Goal: Information Seeking & Learning: Find specific fact

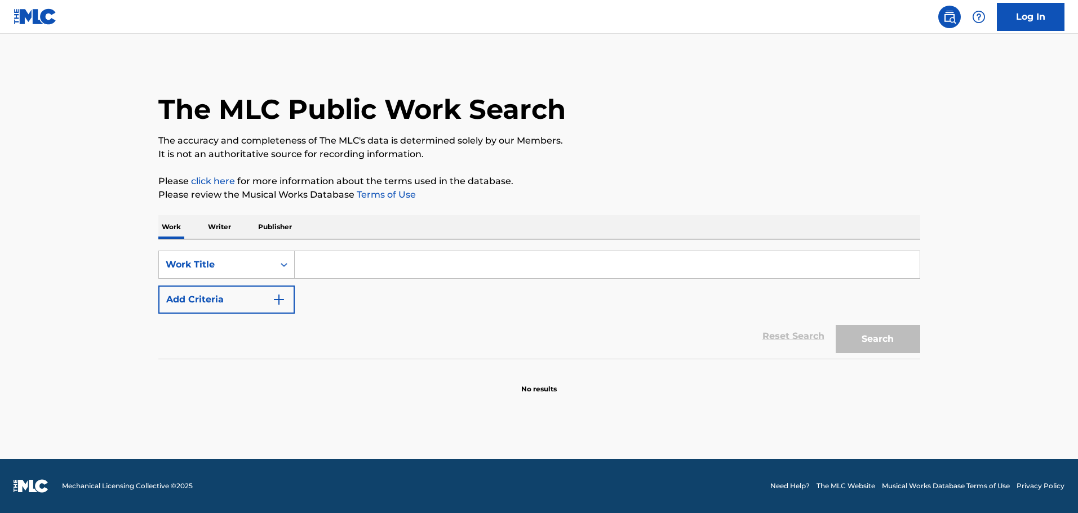
click at [326, 269] on input "Search Form" at bounding box center [607, 264] width 625 height 27
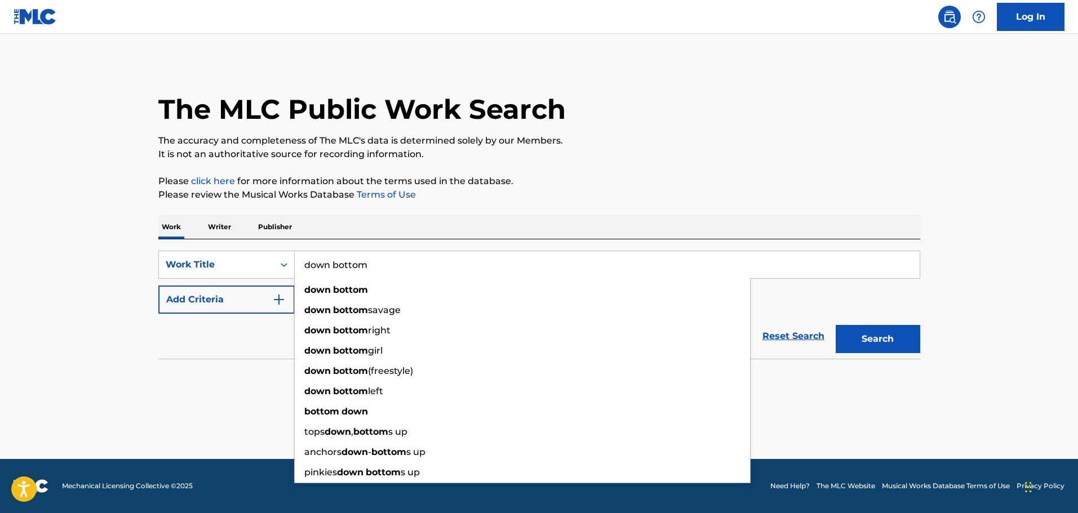
type input "down bottom"
click at [836, 325] on button "Search" at bounding box center [878, 339] width 85 height 28
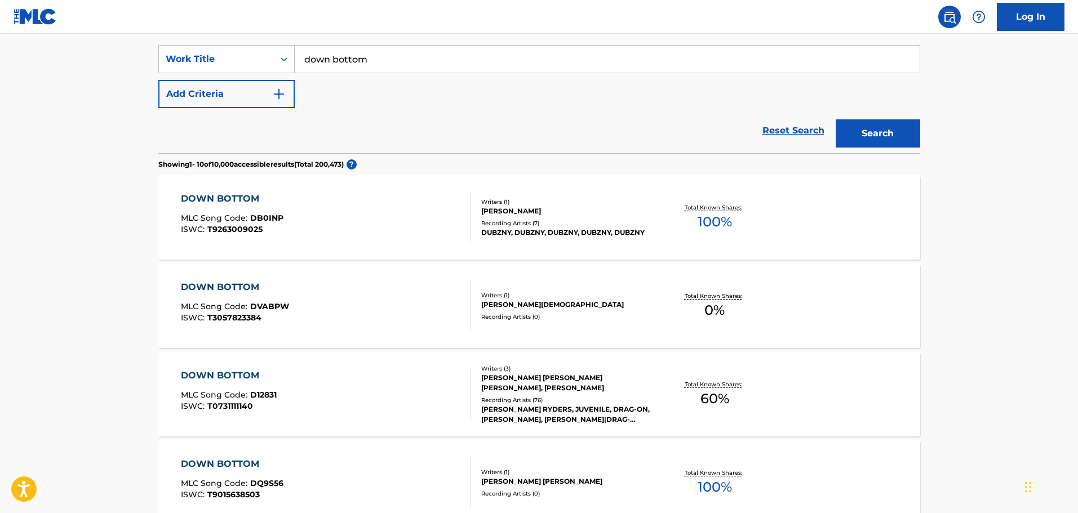
scroll to position [225, 0]
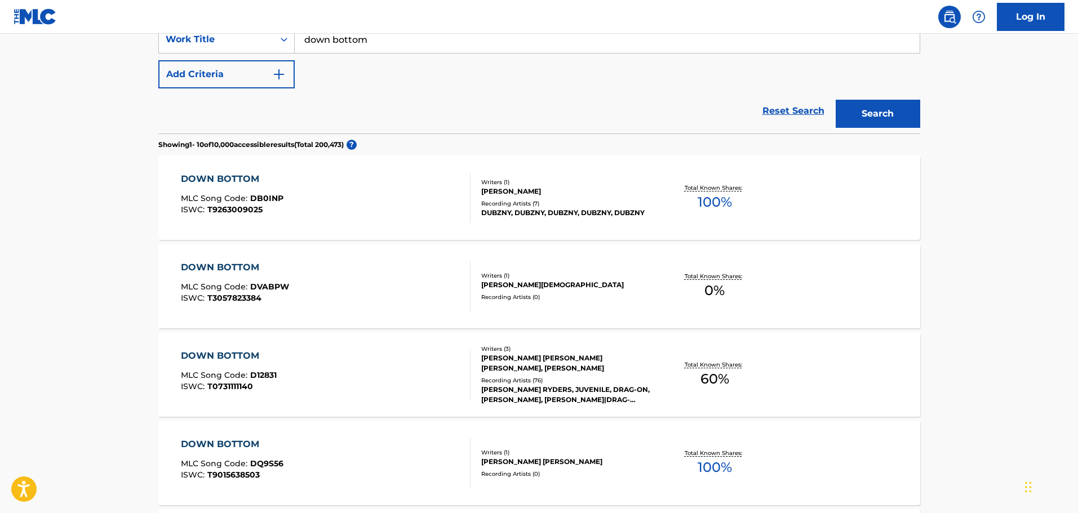
click at [222, 363] on div "DOWN BOTTOM MLC Song Code : D12831 ISWC : T0731111140" at bounding box center [229, 374] width 96 height 51
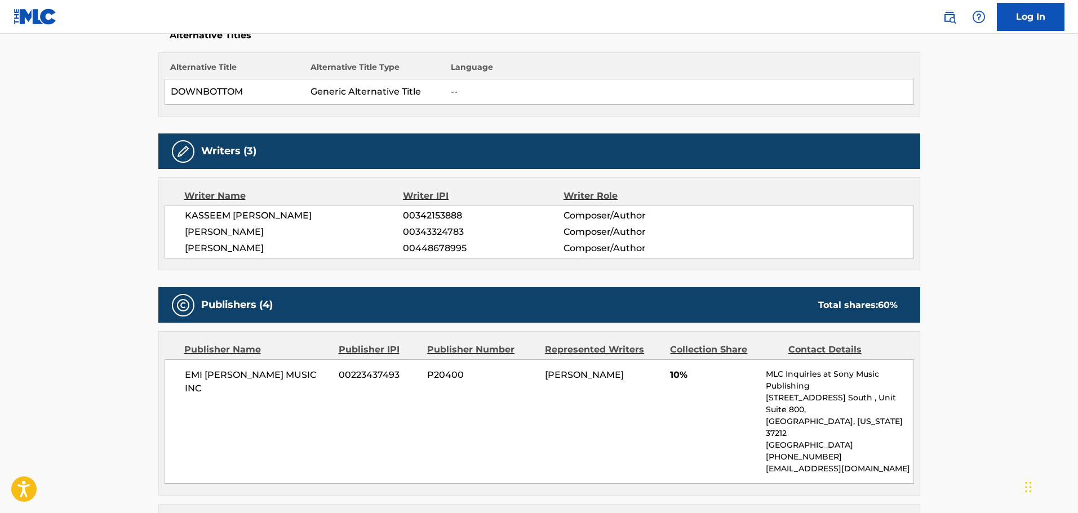
scroll to position [282, 0]
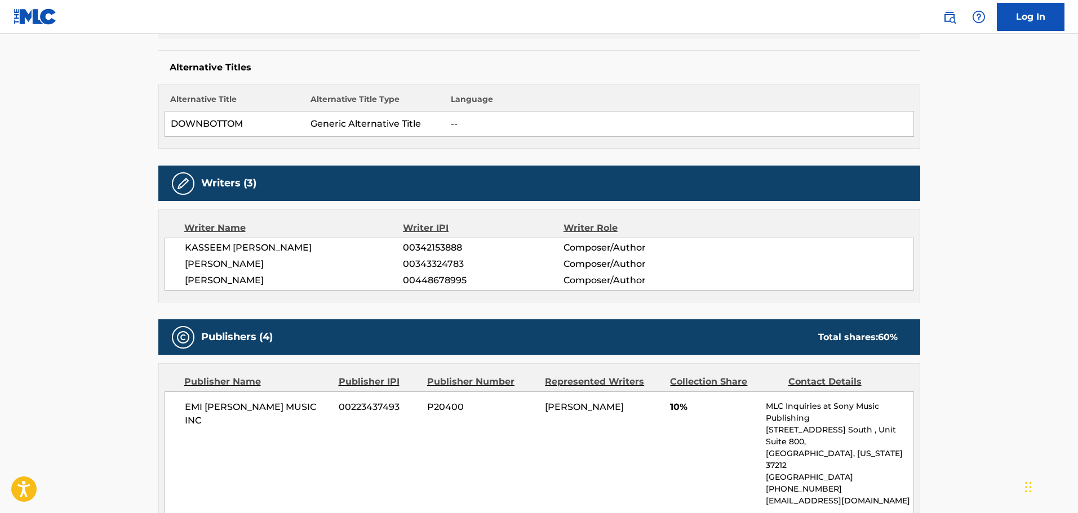
click at [425, 281] on span "00448678995" at bounding box center [483, 281] width 160 height 14
copy span "00448678995"
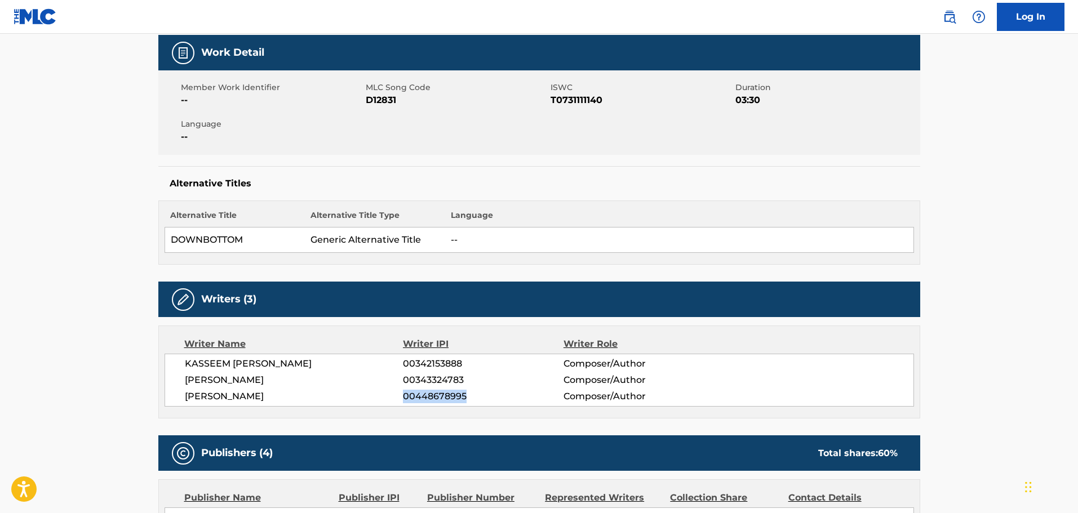
scroll to position [0, 0]
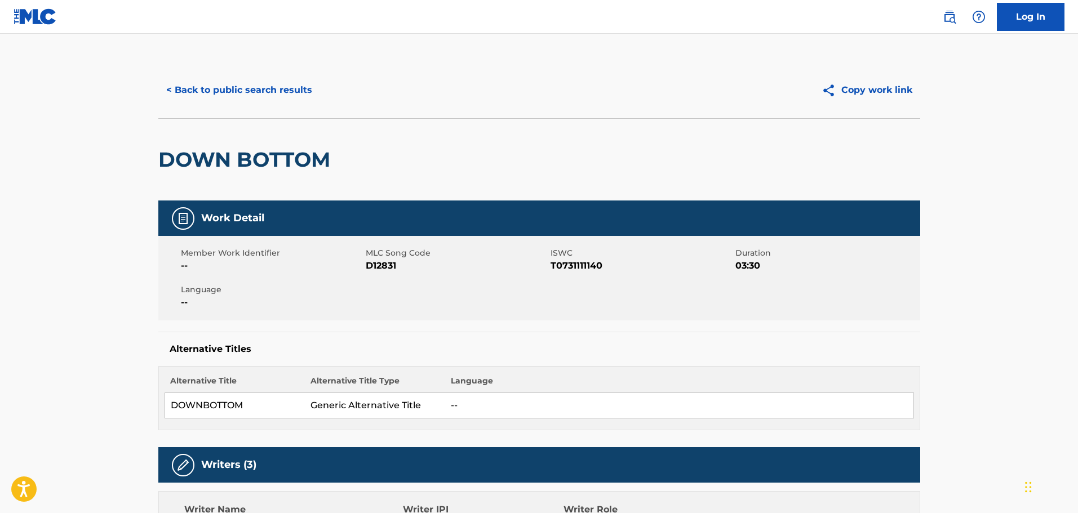
click at [210, 88] on button "< Back to public search results" at bounding box center [239, 90] width 162 height 28
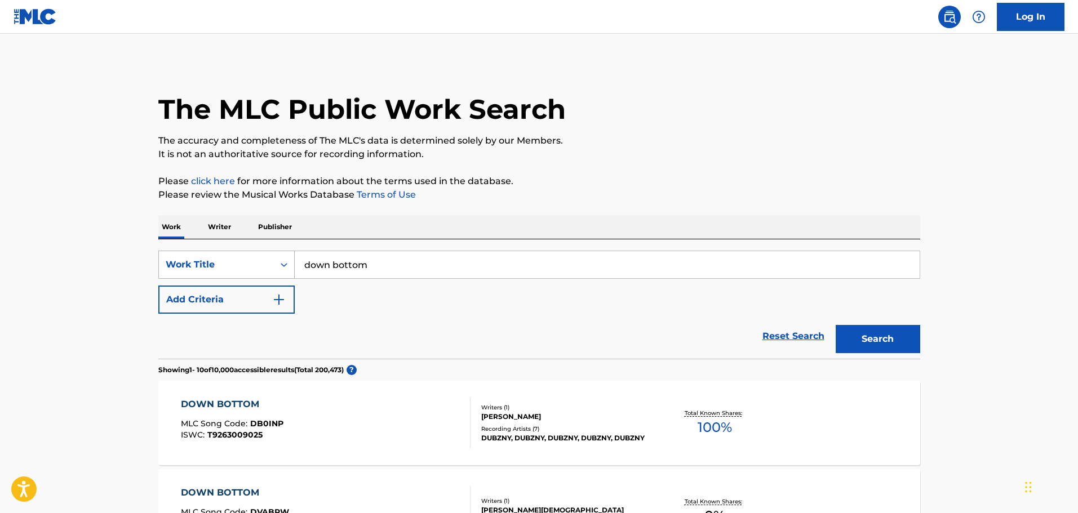
click at [231, 268] on div "Work Title" at bounding box center [216, 265] width 101 height 14
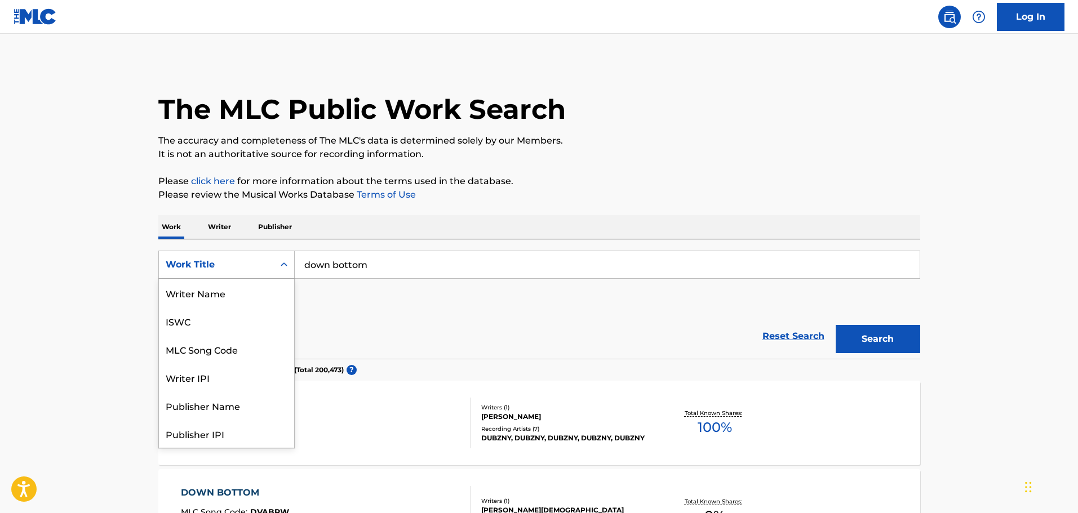
scroll to position [56, 0]
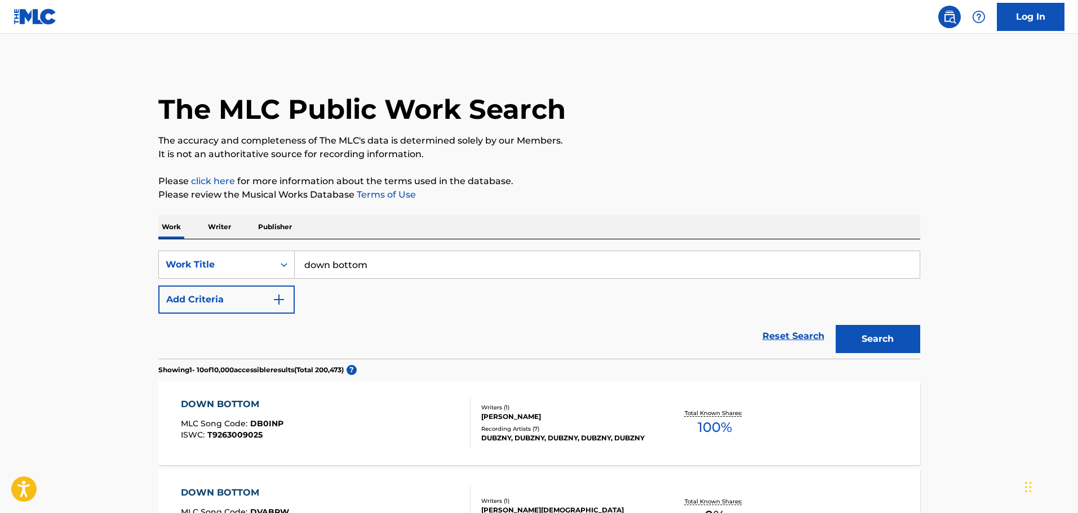
click at [211, 221] on p "Writer" at bounding box center [220, 227] width 30 height 24
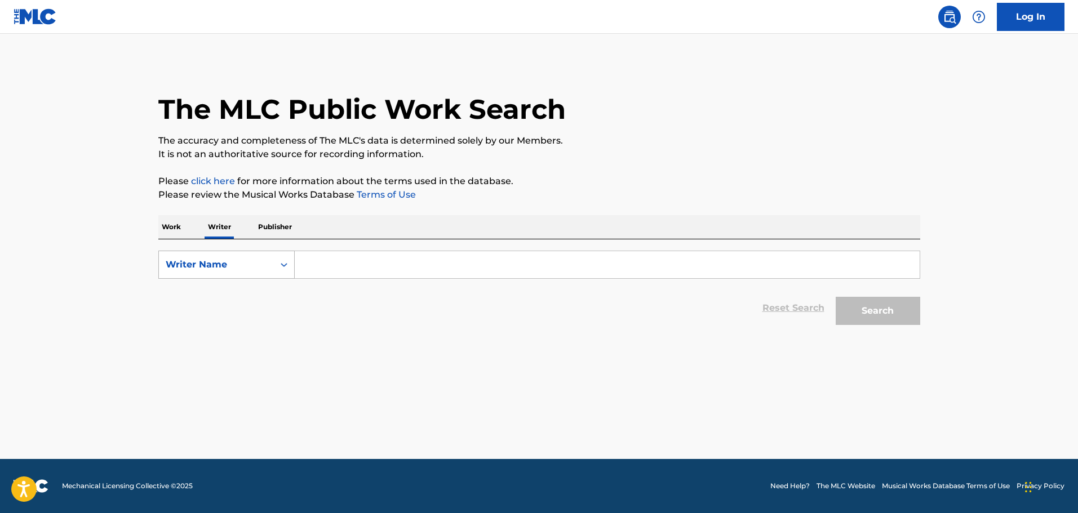
click at [234, 275] on div "Writer Name" at bounding box center [216, 264] width 115 height 21
click at [226, 296] on div "Writer IPI" at bounding box center [226, 293] width 135 height 28
click at [321, 265] on input "Search Form" at bounding box center [607, 264] width 625 height 27
paste input "00448678995"
type input "00448678995"
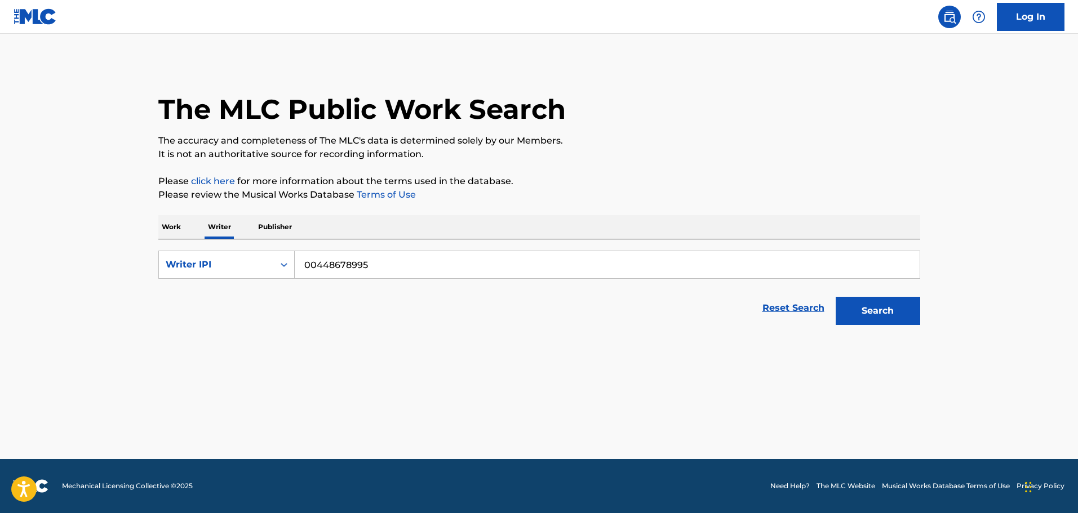
click at [890, 316] on button "Search" at bounding box center [878, 311] width 85 height 28
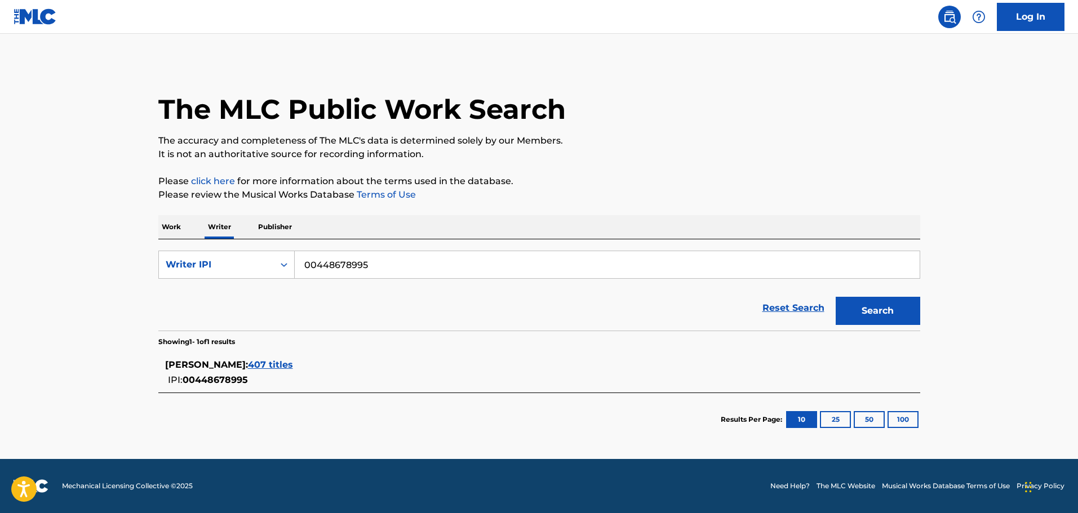
click at [269, 360] on span "407 titles" at bounding box center [270, 365] width 45 height 11
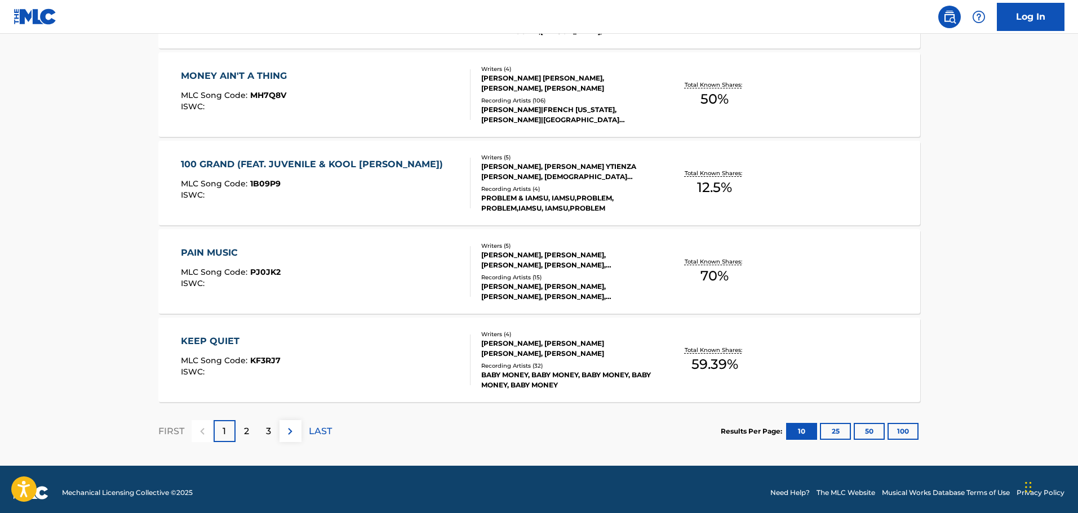
scroll to position [866, 0]
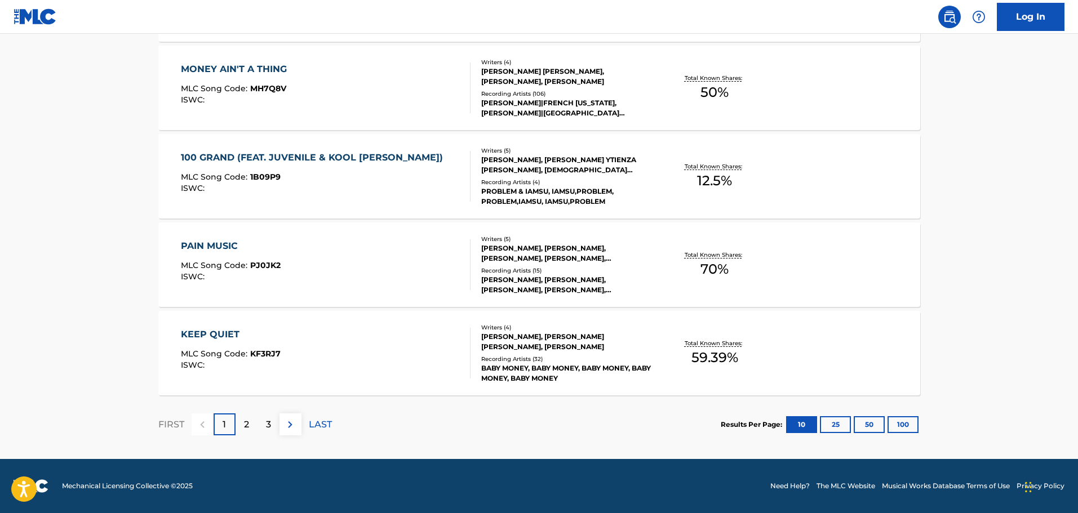
click at [914, 424] on button "100" at bounding box center [903, 424] width 31 height 17
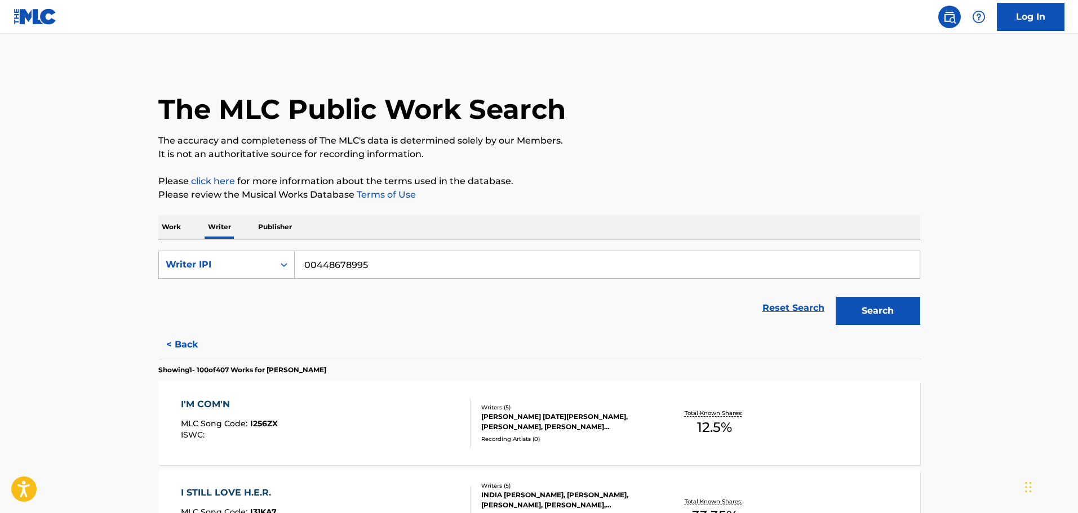
click at [668, 220] on div "Work Writer Publisher" at bounding box center [539, 227] width 762 height 24
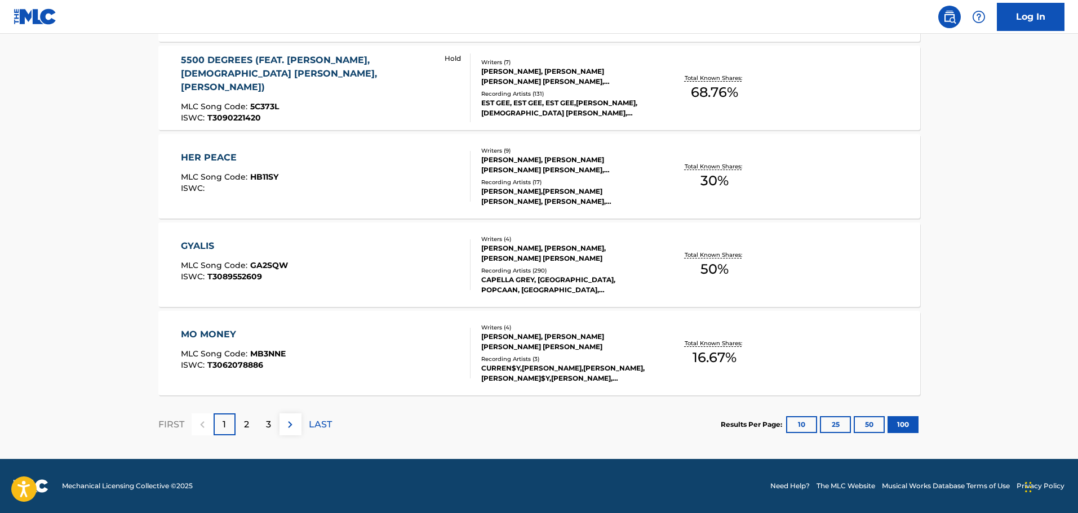
click at [246, 427] on p "2" at bounding box center [246, 425] width 5 height 14
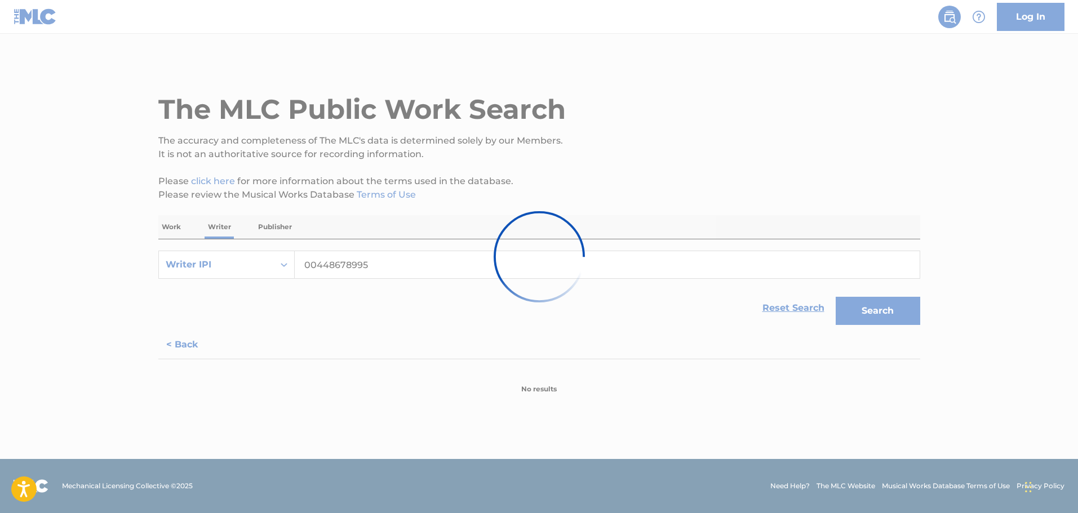
click at [699, 101] on div at bounding box center [539, 256] width 1078 height 513
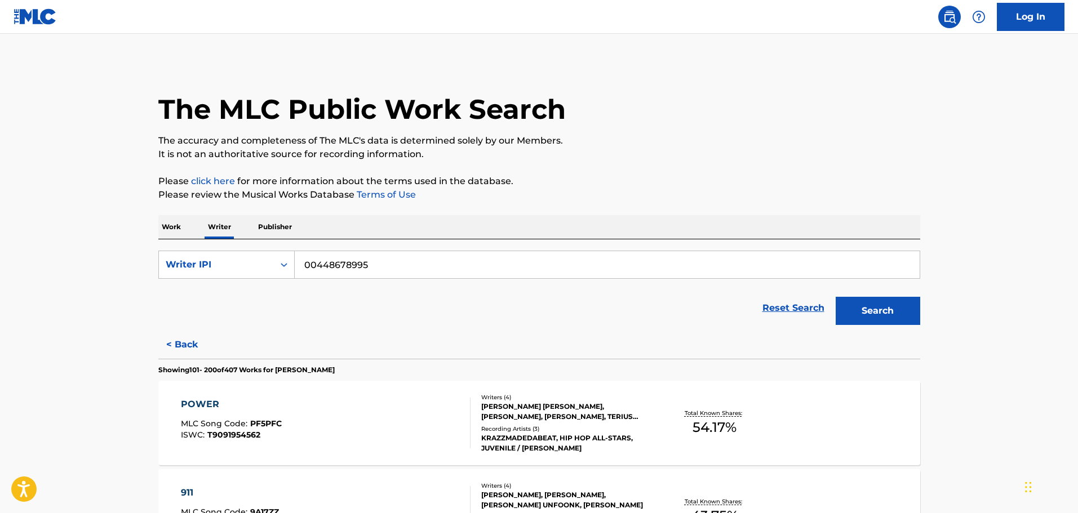
click at [699, 101] on div "The MLC Public Work Search" at bounding box center [539, 103] width 762 height 82
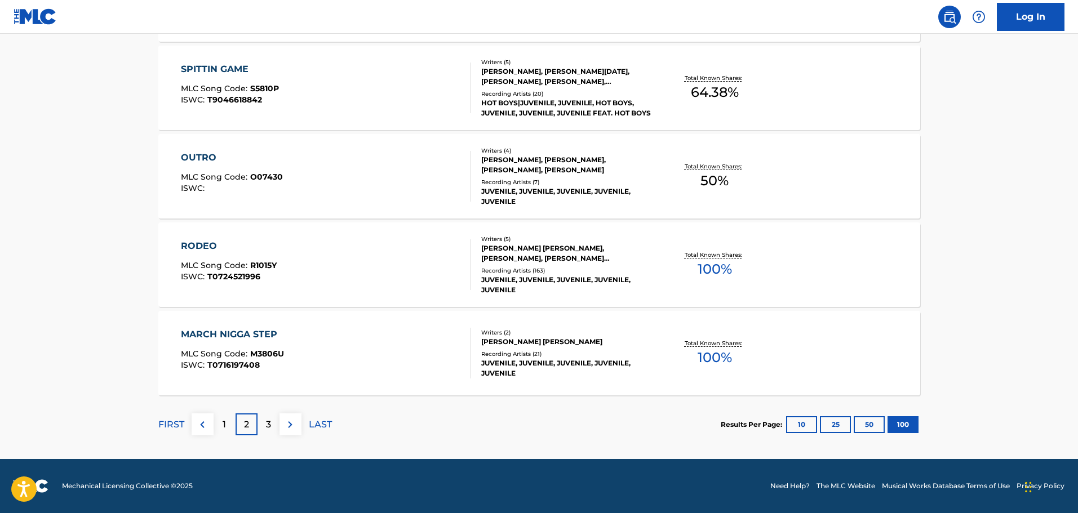
click at [267, 423] on p "3" at bounding box center [268, 425] width 5 height 14
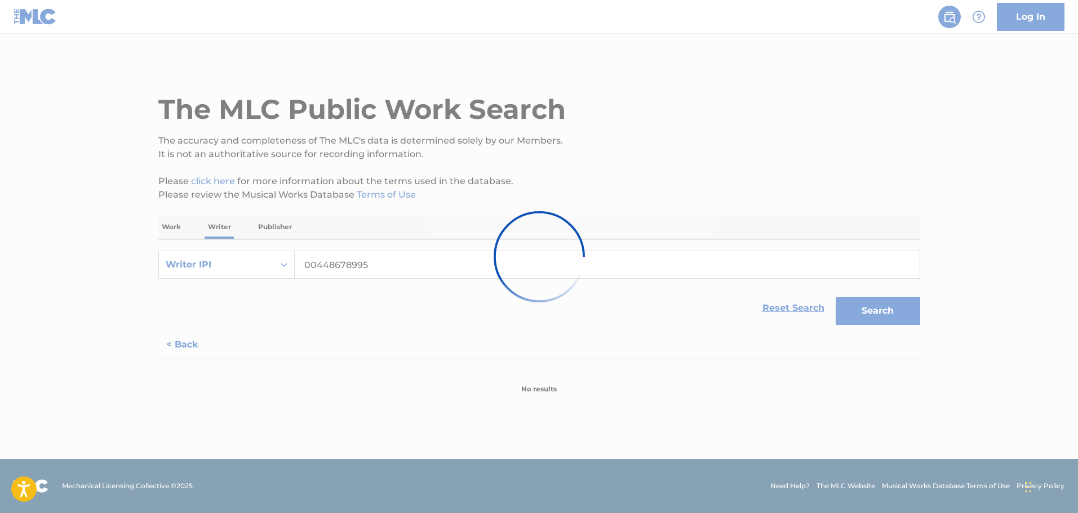
scroll to position [0, 0]
click at [689, 46] on div at bounding box center [539, 256] width 1078 height 513
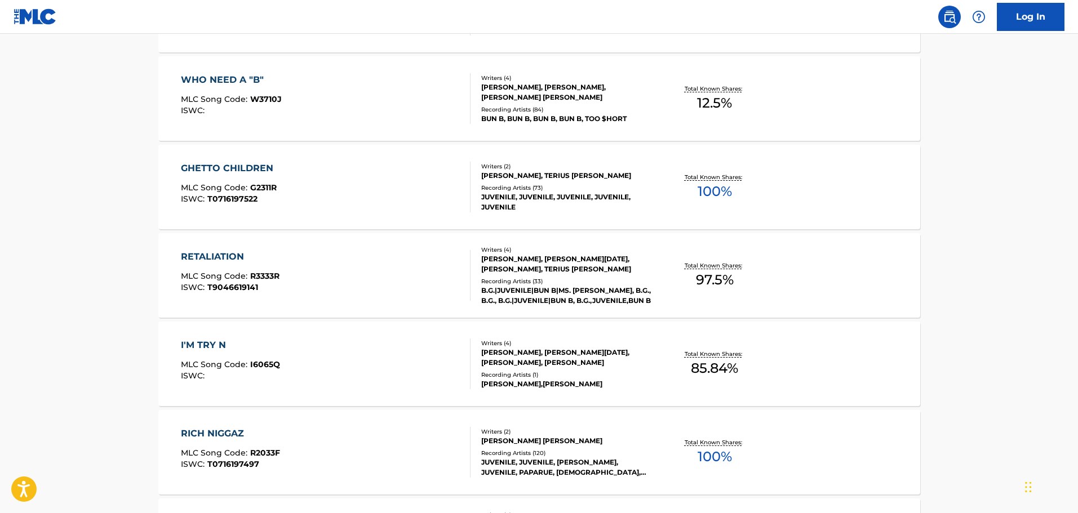
click at [227, 256] on div "RETALIATION" at bounding box center [230, 257] width 99 height 14
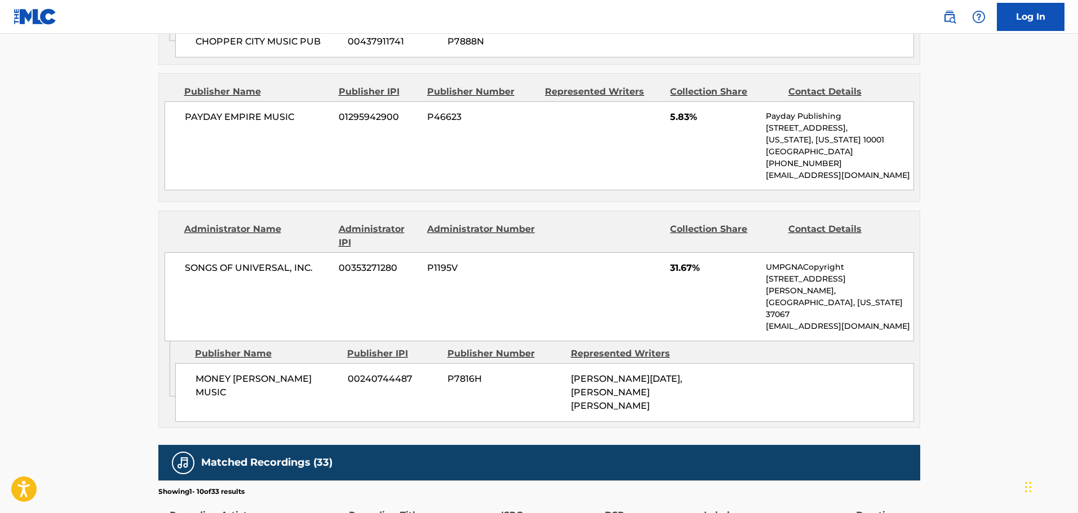
scroll to position [1575, 0]
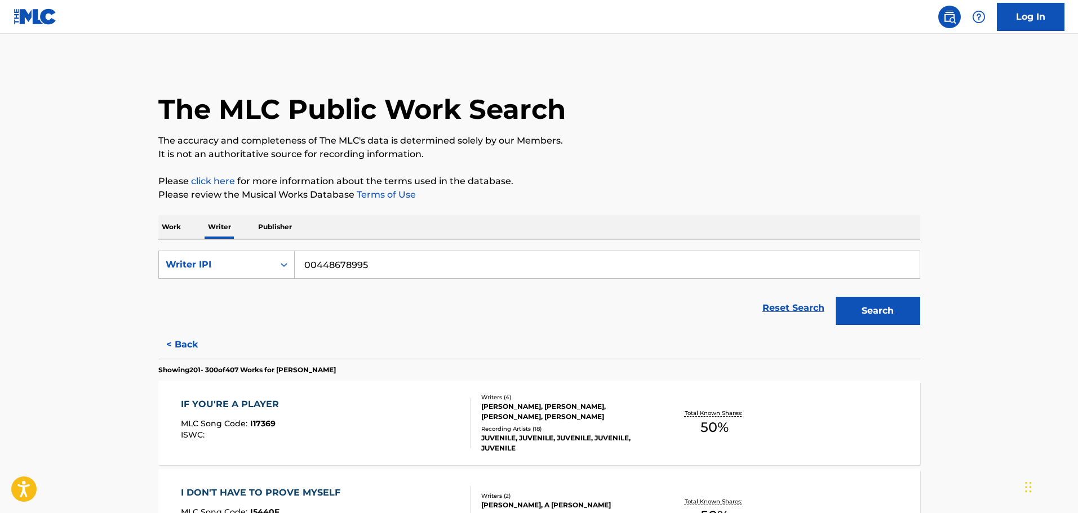
click at [179, 230] on p "Work" at bounding box center [171, 227] width 26 height 24
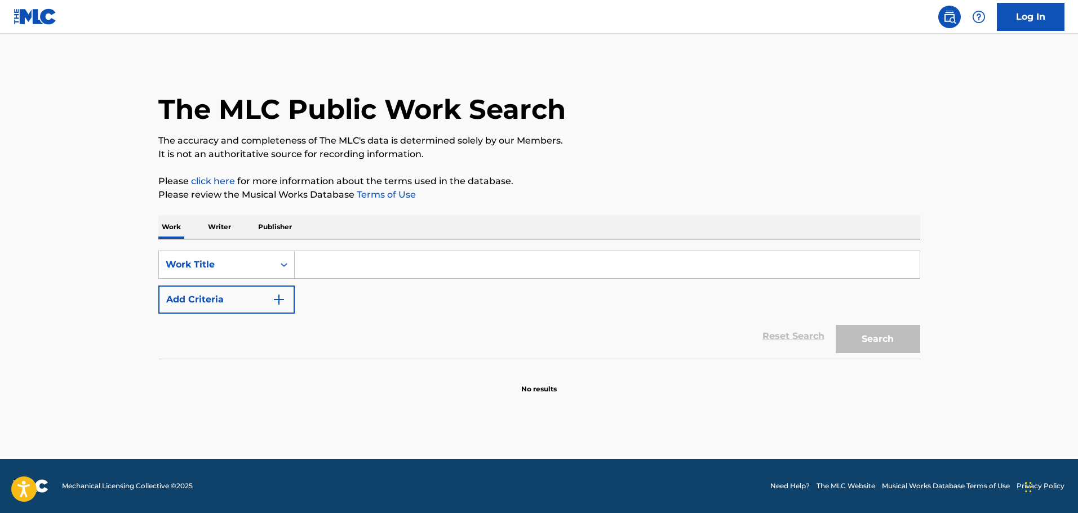
click at [258, 292] on button "Add Criteria" at bounding box center [226, 300] width 136 height 28
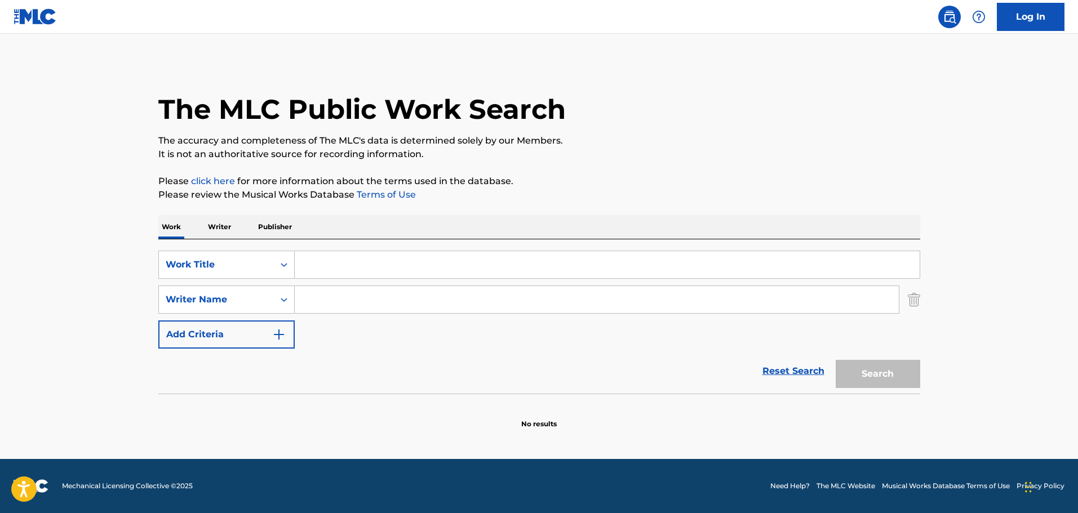
click at [318, 259] on input "Search Form" at bounding box center [607, 264] width 625 height 27
type input "k"
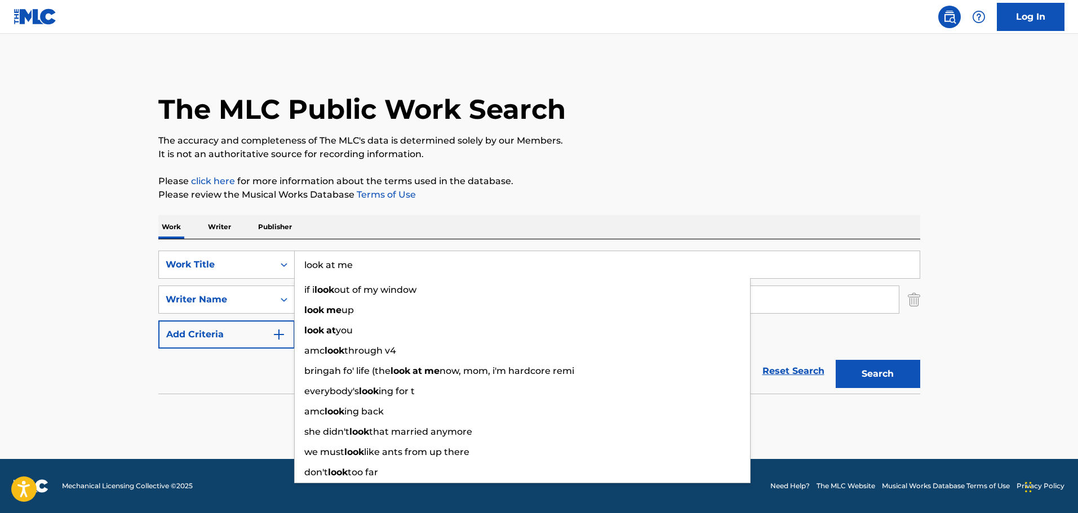
type input "look at me"
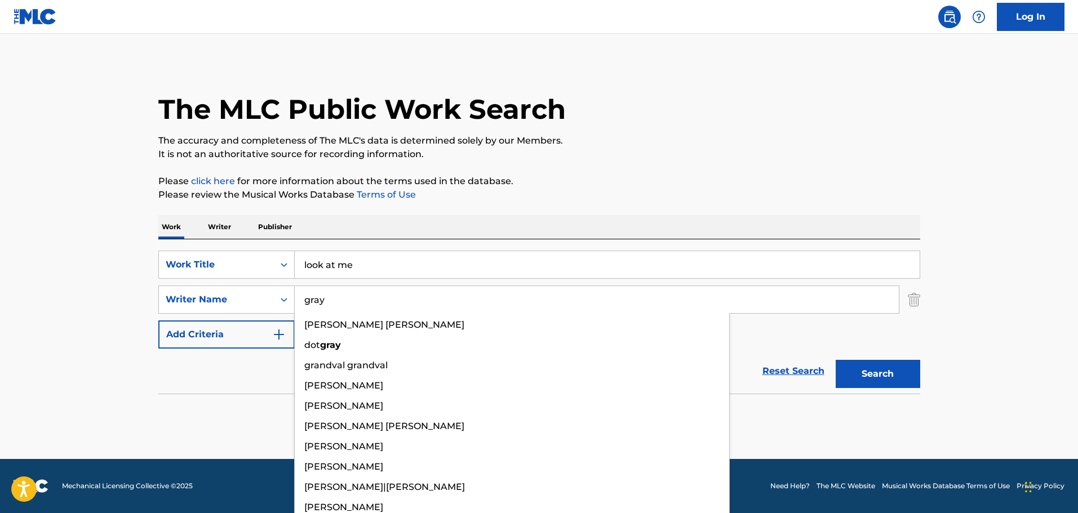
type input "gray"
click at [836, 360] on button "Search" at bounding box center [878, 374] width 85 height 28
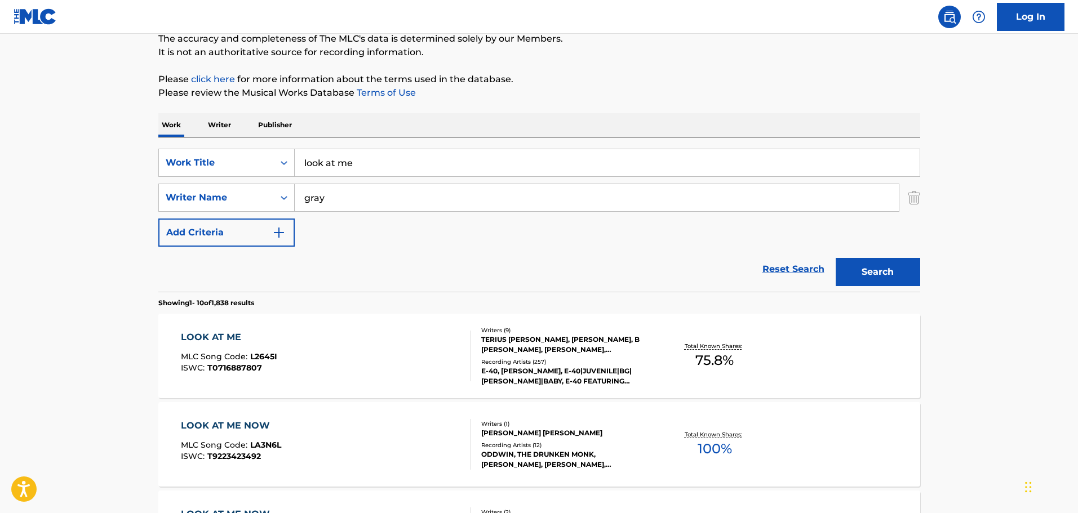
scroll to position [113, 0]
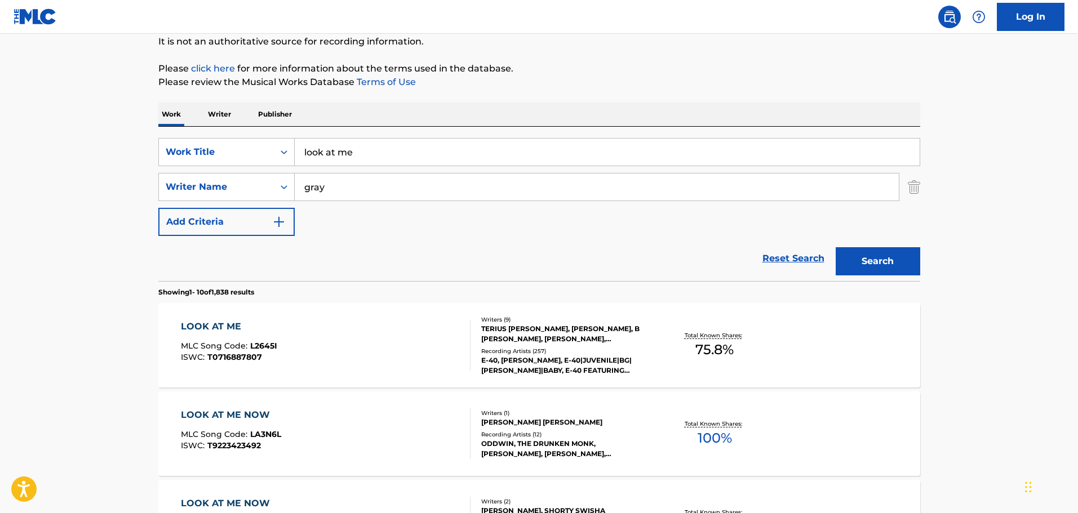
click at [205, 327] on div "LOOK AT ME" at bounding box center [229, 327] width 96 height 14
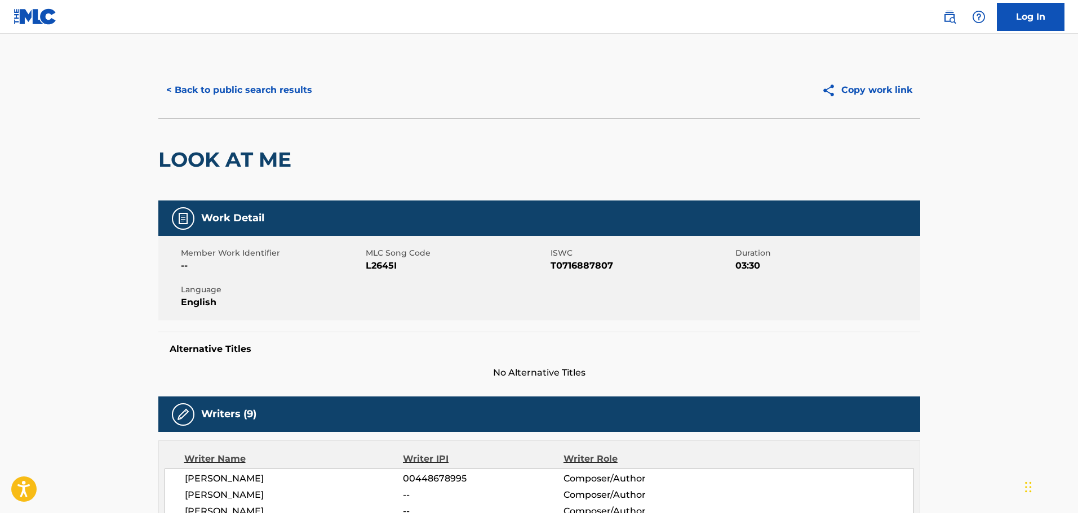
click at [240, 87] on button "< Back to public search results" at bounding box center [239, 90] width 162 height 28
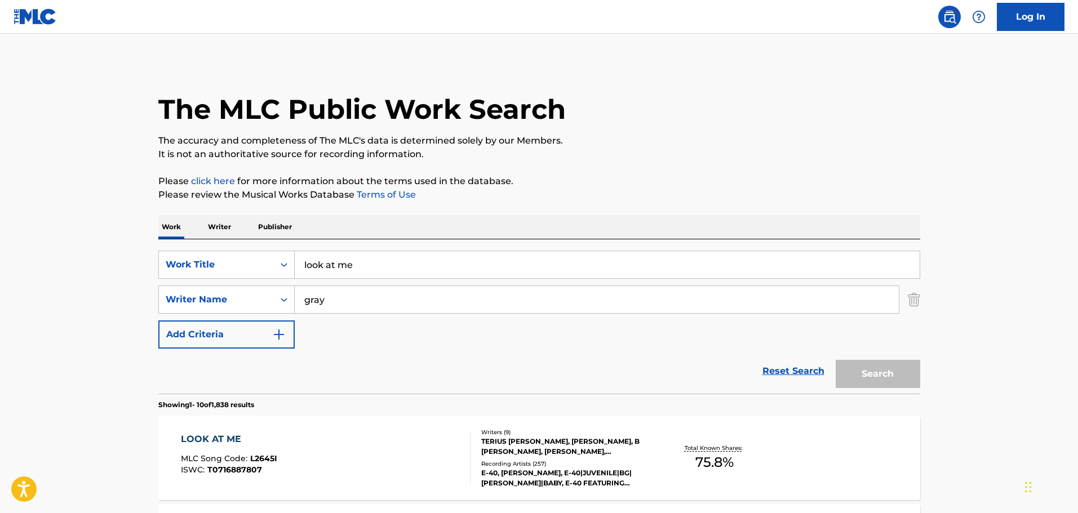
scroll to position [113, 0]
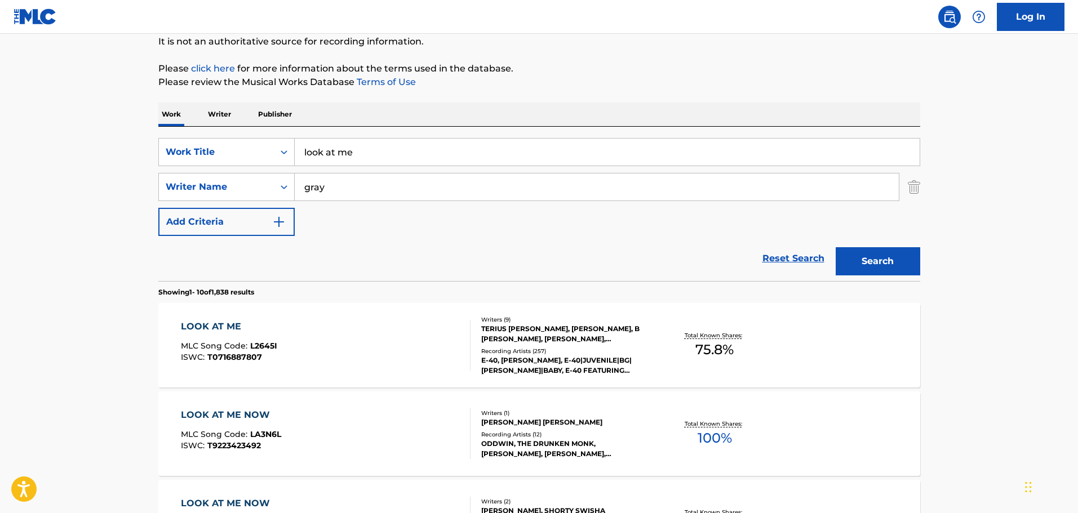
click at [369, 156] on input "look at me" at bounding box center [607, 152] width 625 height 27
drag, startPoint x: 379, startPoint y: 152, endPoint x: 252, endPoint y: 147, distance: 126.9
click at [257, 153] on div "SearchWithCriteriaff74d13a-242e-4011-b64b-ae30805f7f35 Work Title look at me" at bounding box center [539, 152] width 762 height 28
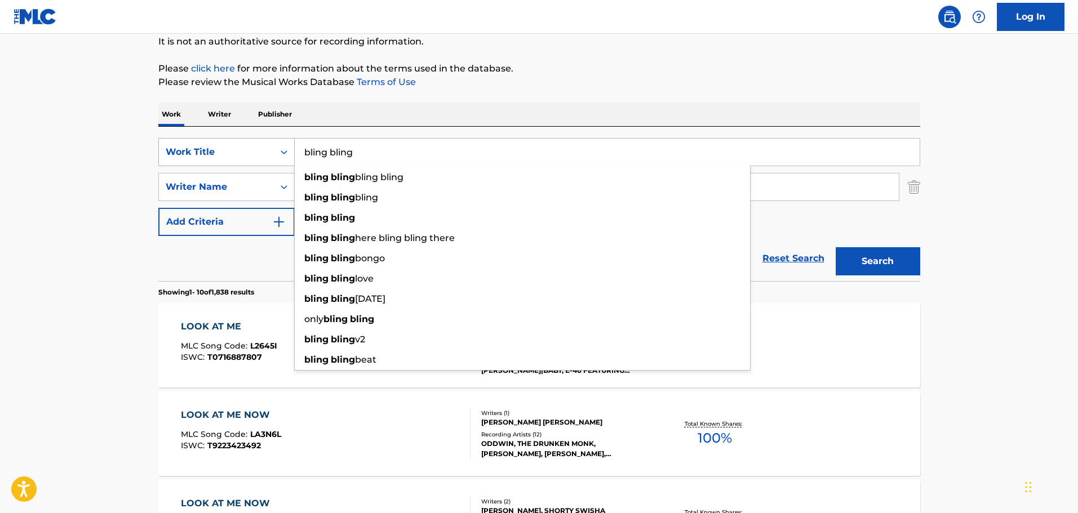
type input "bling bling"
click at [836, 247] on button "Search" at bounding box center [878, 261] width 85 height 28
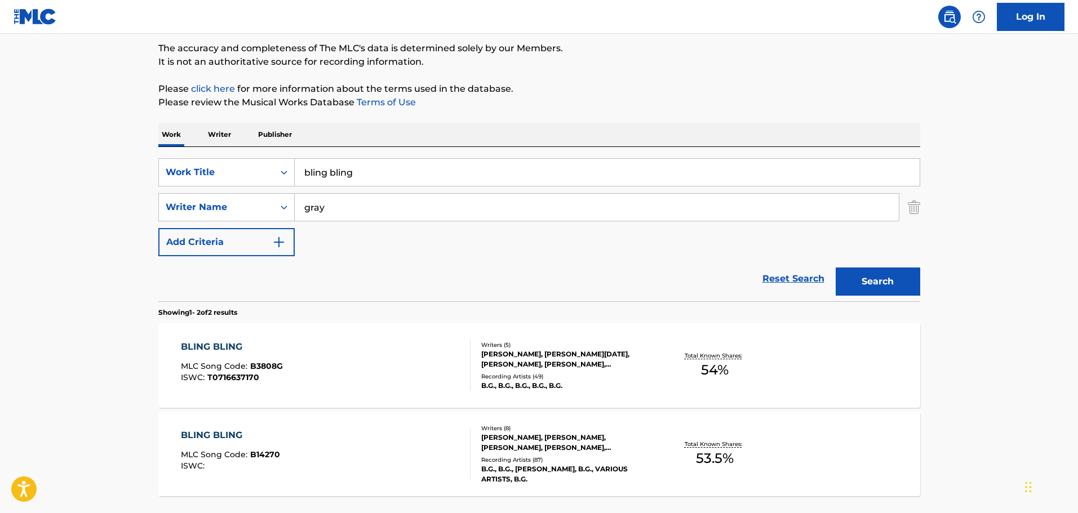
scroll to position [56, 0]
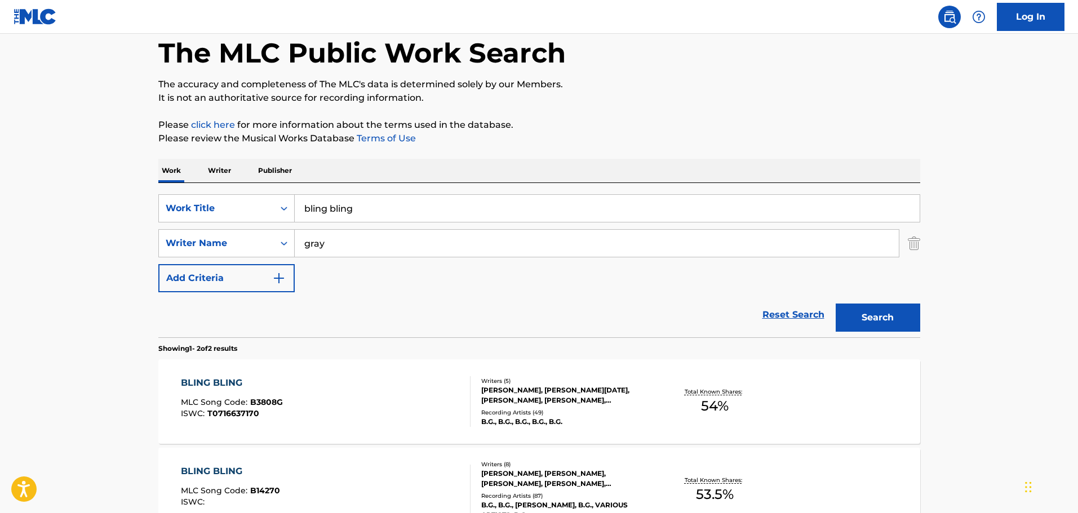
click at [202, 382] on div "BLING BLING" at bounding box center [232, 383] width 102 height 14
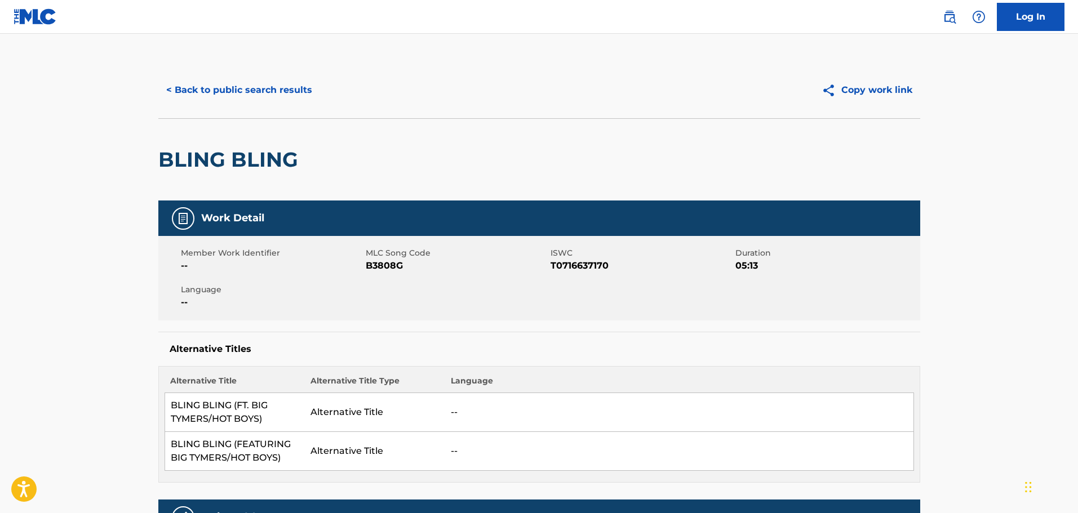
click at [216, 87] on button "< Back to public search results" at bounding box center [239, 90] width 162 height 28
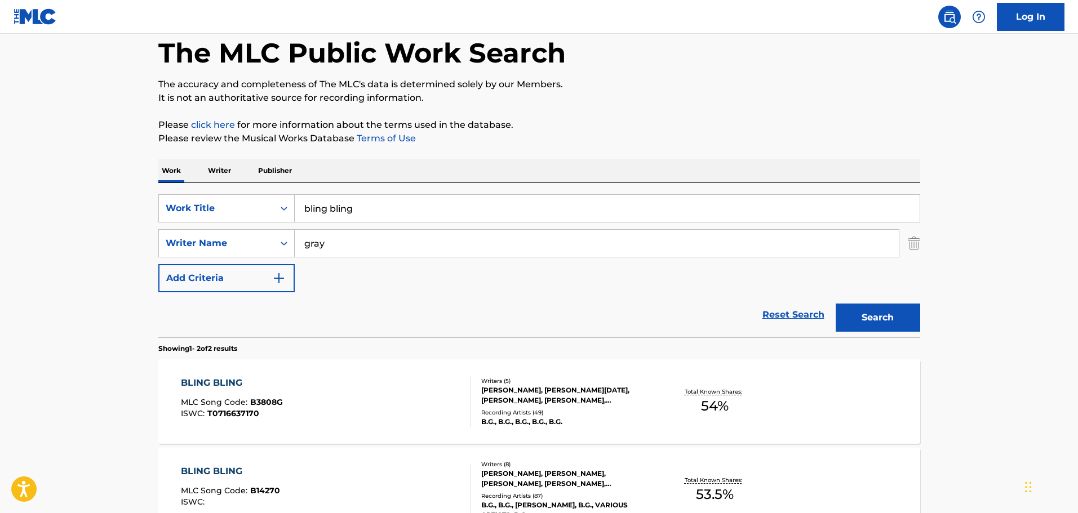
click at [354, 210] on input "bling bling" at bounding box center [607, 208] width 625 height 27
drag, startPoint x: 383, startPoint y: 207, endPoint x: 234, endPoint y: 193, distance: 149.4
click at [234, 193] on div "SearchWithCriteriaff74d13a-242e-4011-b64b-ae30805f7f35 Work Title bling bling S…" at bounding box center [539, 260] width 762 height 154
click at [836, 304] on button "Search" at bounding box center [878, 318] width 85 height 28
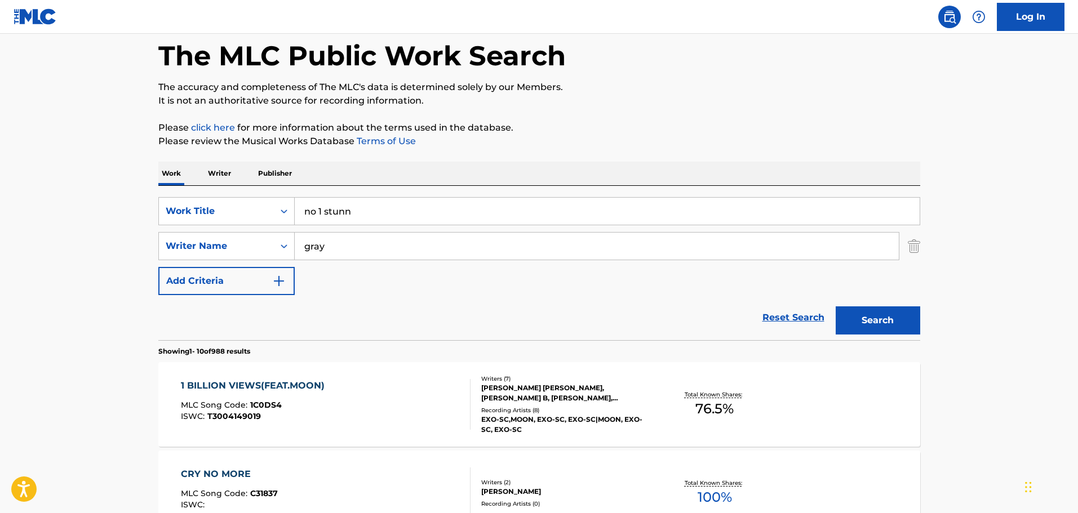
scroll to position [0, 0]
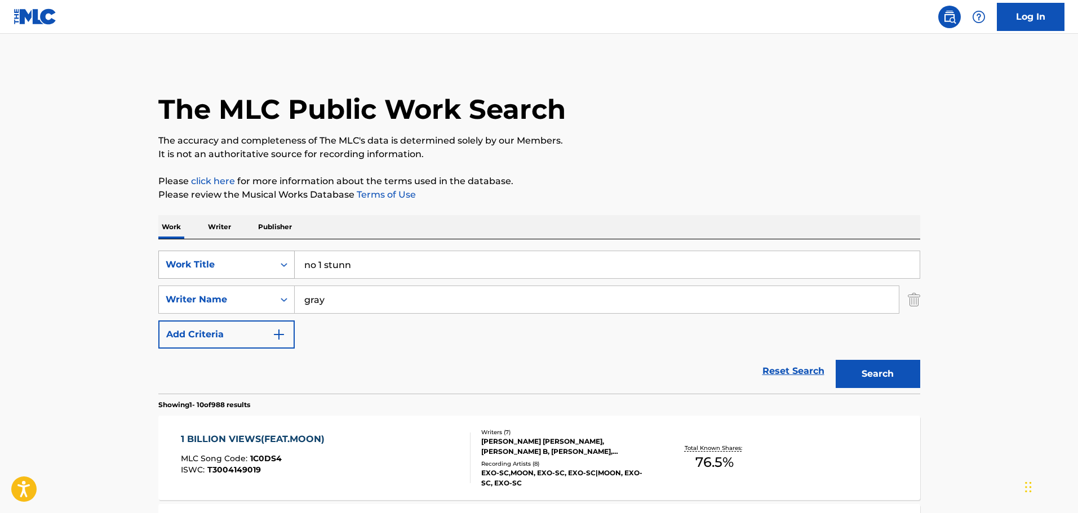
drag, startPoint x: 361, startPoint y: 264, endPoint x: 273, endPoint y: 268, distance: 87.4
click at [273, 268] on div "SearchWithCriteriaff74d13a-242e-4011-b64b-ae30805f7f35 Work Title no 1 stunn" at bounding box center [539, 265] width 762 height 28
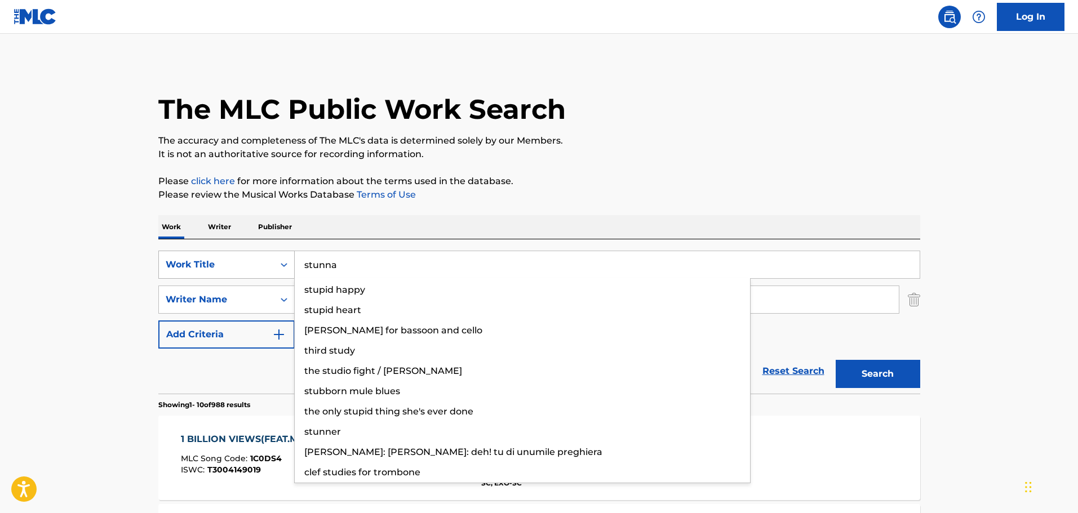
type input "stunna"
click at [836, 360] on button "Search" at bounding box center [878, 374] width 85 height 28
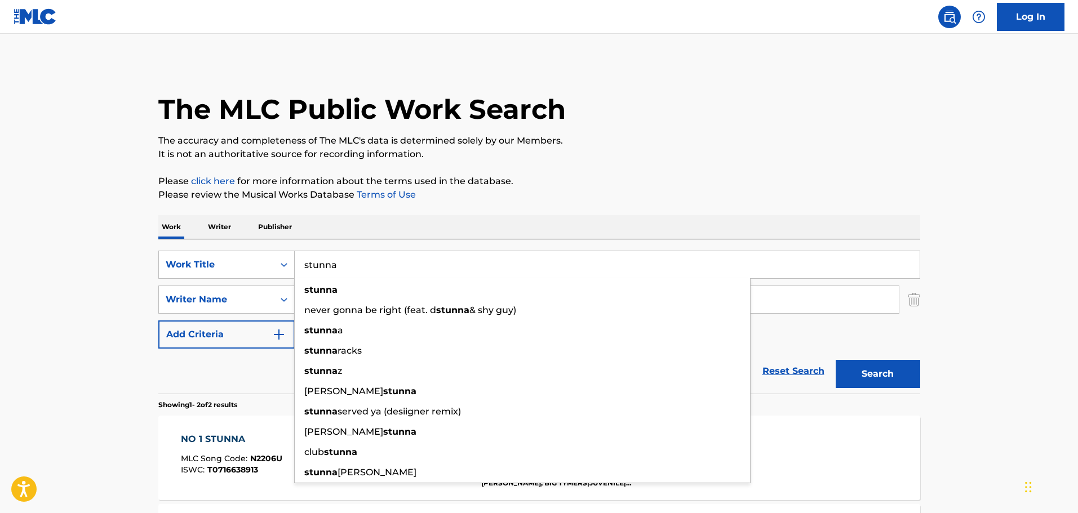
click at [208, 367] on div "Reset Search Search" at bounding box center [539, 371] width 762 height 45
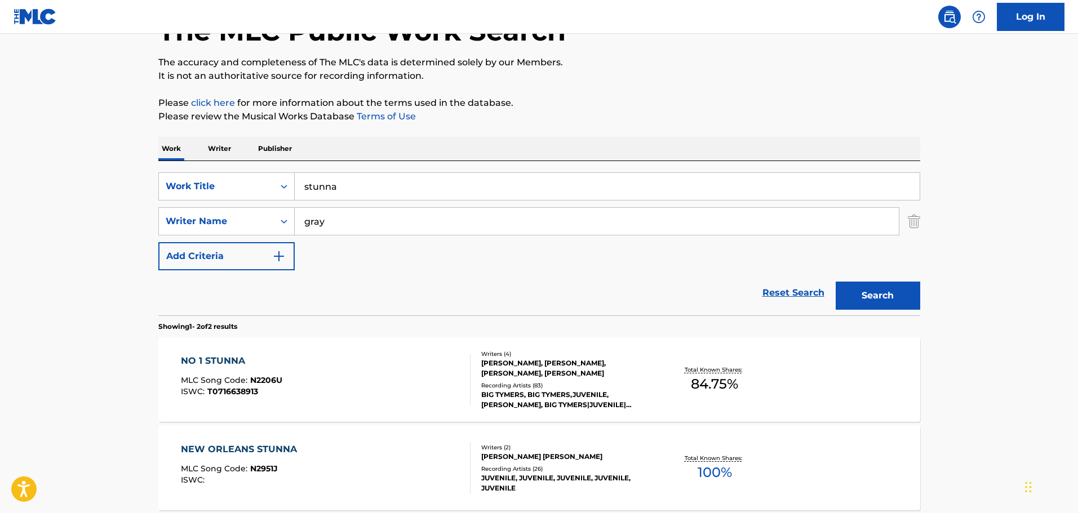
scroll to position [113, 0]
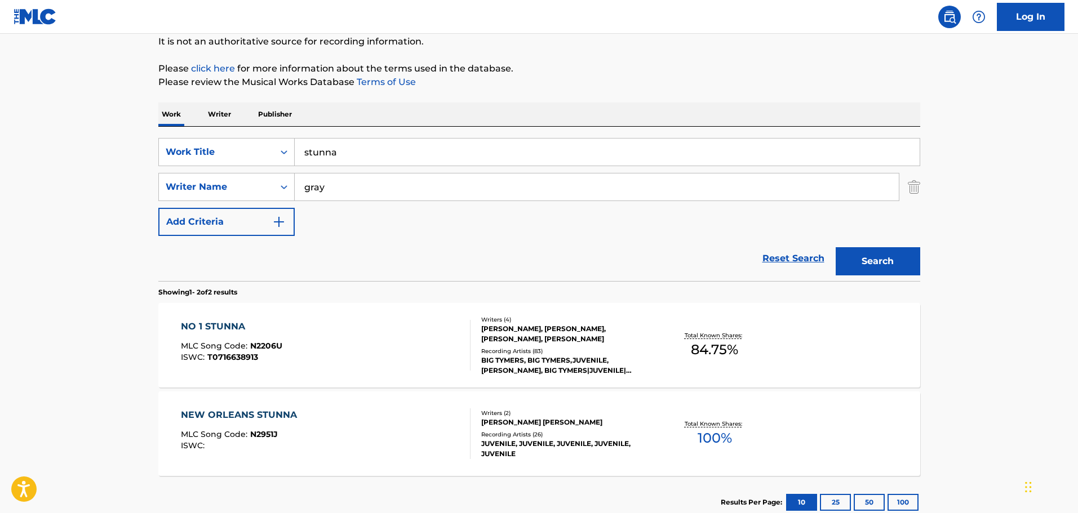
click at [218, 330] on div "NO 1 STUNNA" at bounding box center [231, 327] width 101 height 14
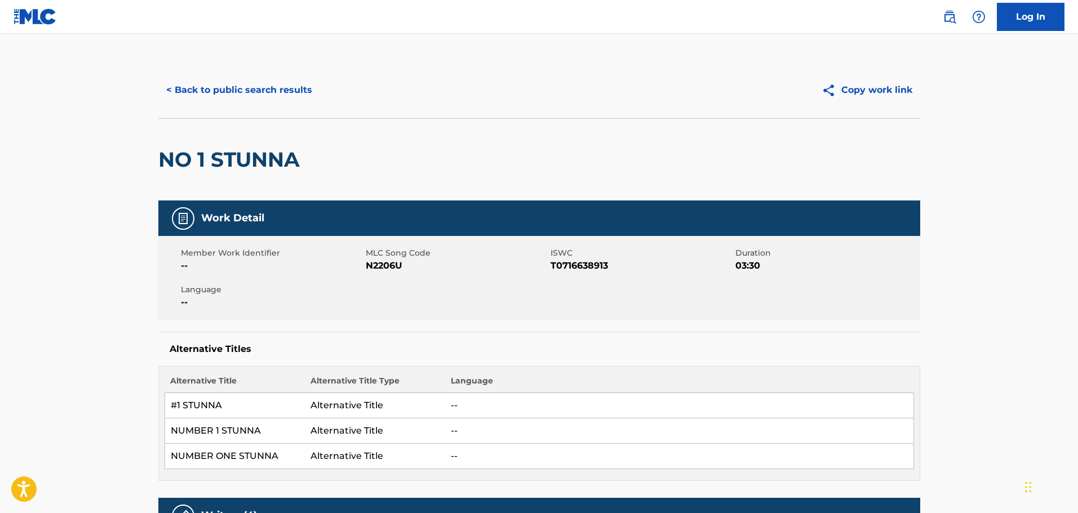
click at [277, 91] on button "< Back to public search results" at bounding box center [239, 90] width 162 height 28
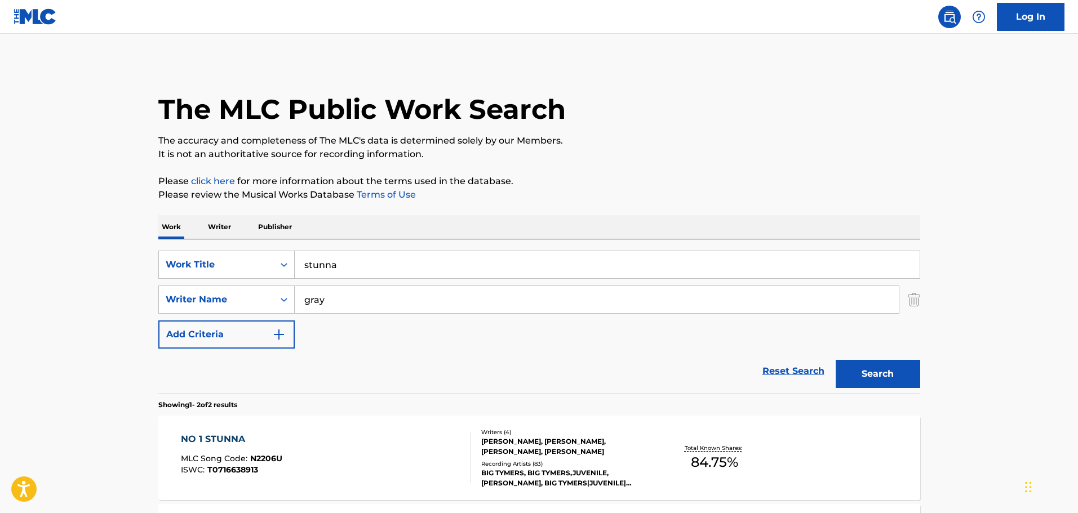
scroll to position [113, 0]
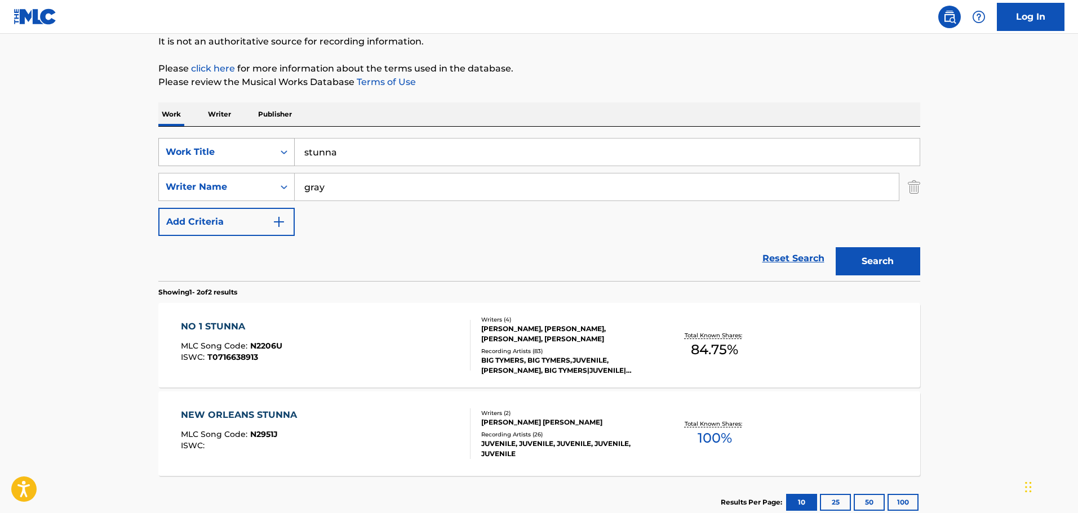
drag, startPoint x: 351, startPoint y: 157, endPoint x: 263, endPoint y: 159, distance: 87.4
click at [263, 159] on div "SearchWithCriteriaff74d13a-242e-4011-b64b-ae30805f7f35 Work Title stunna" at bounding box center [539, 152] width 762 height 28
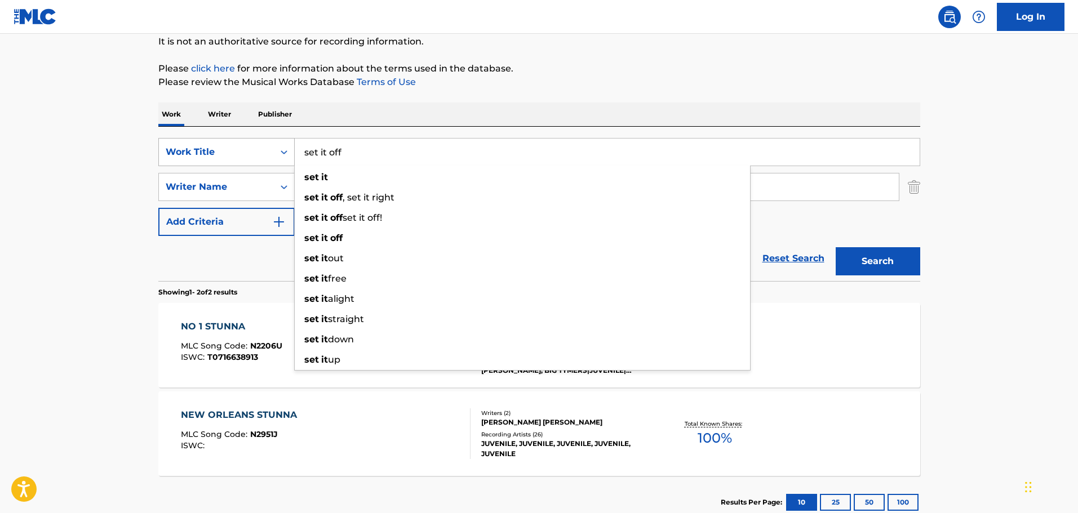
type input "set it off"
click at [836, 247] on button "Search" at bounding box center [878, 261] width 85 height 28
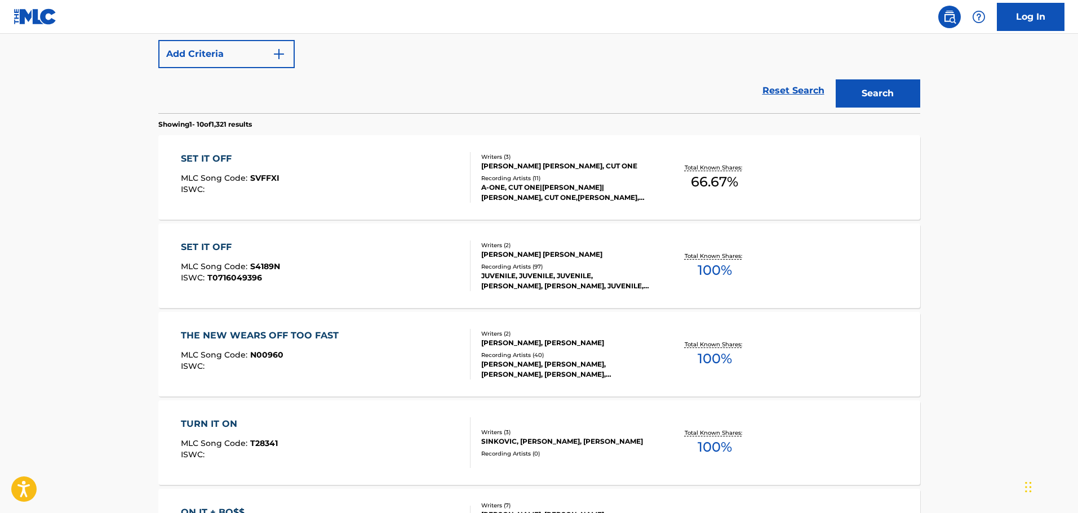
scroll to position [294, 0]
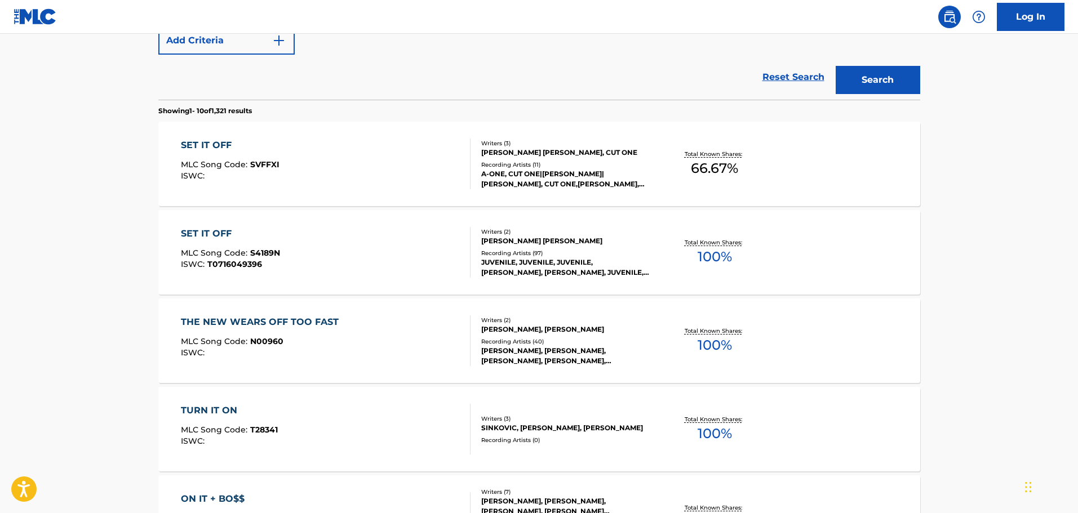
click at [220, 232] on div "SET IT OFF" at bounding box center [230, 234] width 99 height 14
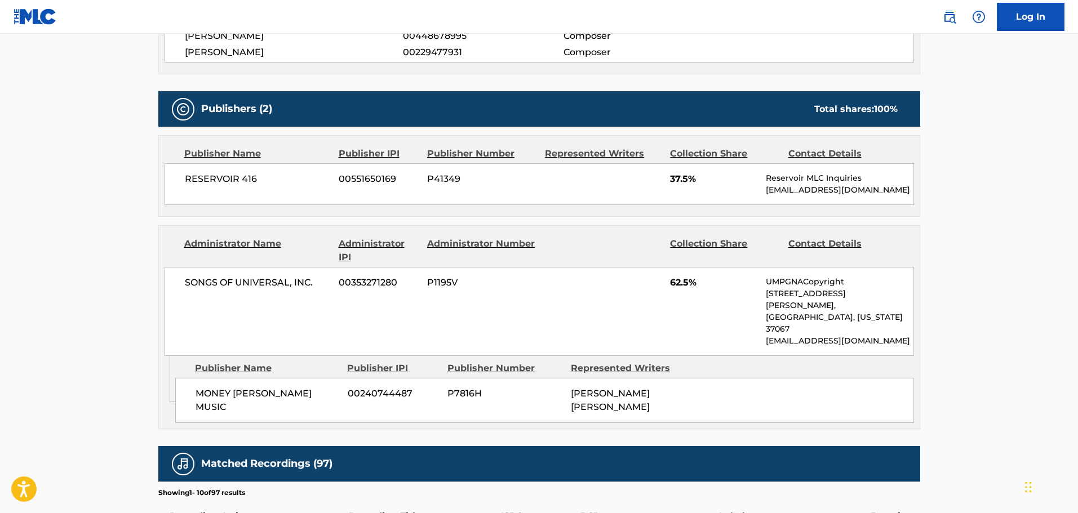
scroll to position [507, 0]
